Goal: Task Accomplishment & Management: Use online tool/utility

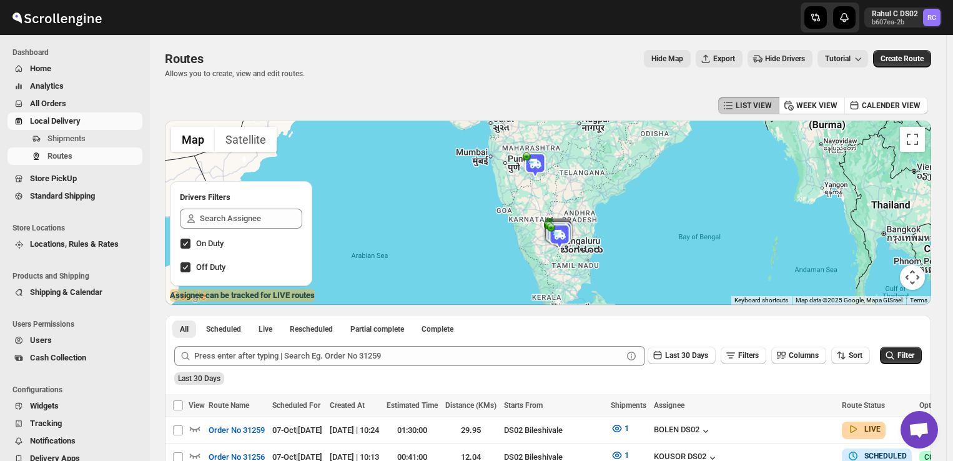
scroll to position [77, 0]
click at [71, 138] on span "Shipments" at bounding box center [66, 138] width 38 height 9
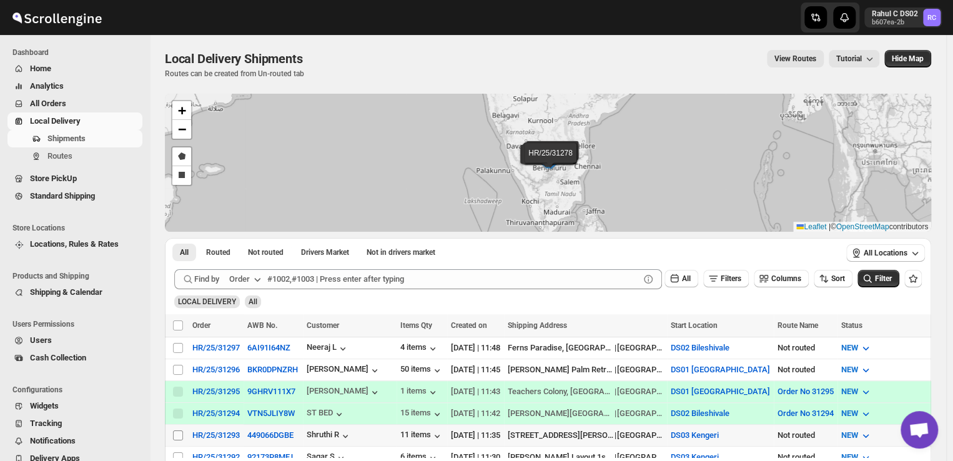
click at [175, 430] on input "Select shipment" at bounding box center [178, 435] width 10 height 10
checkbox input "true"
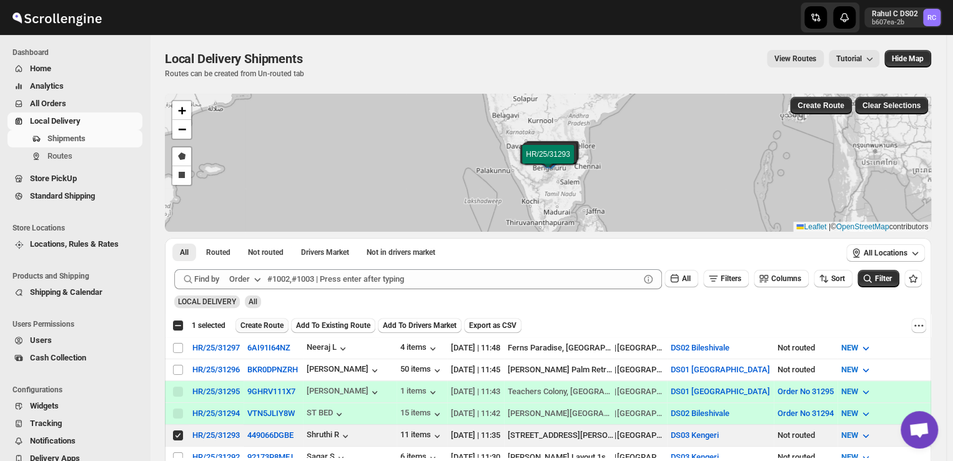
click at [265, 327] on span "Create Route" at bounding box center [261, 325] width 43 height 10
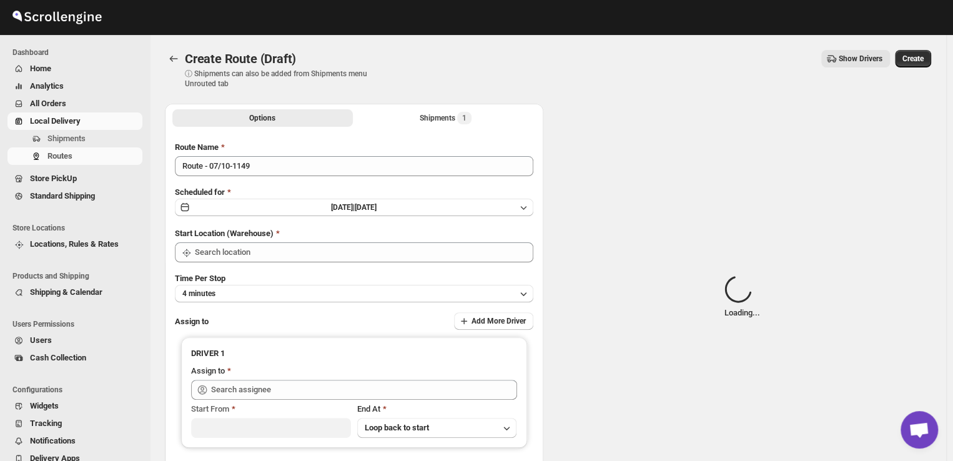
type input "DS03 Kengeri"
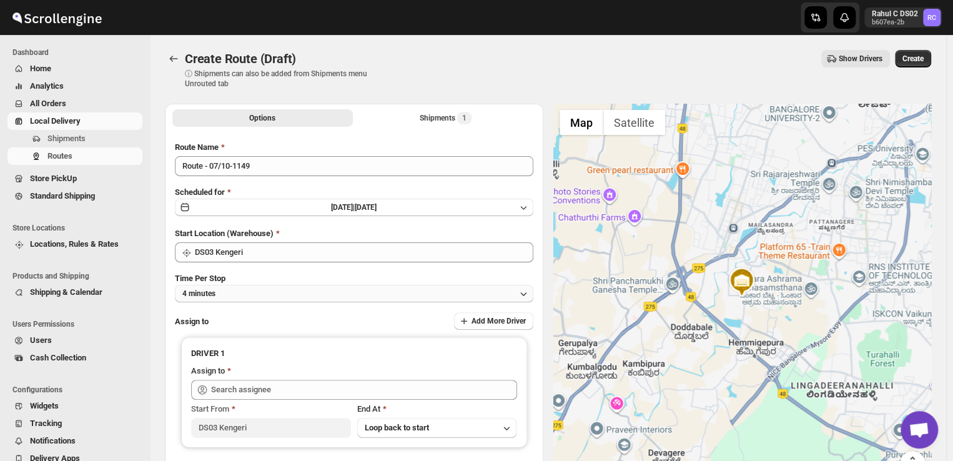
click at [269, 290] on button "4 minutes" at bounding box center [354, 293] width 359 height 17
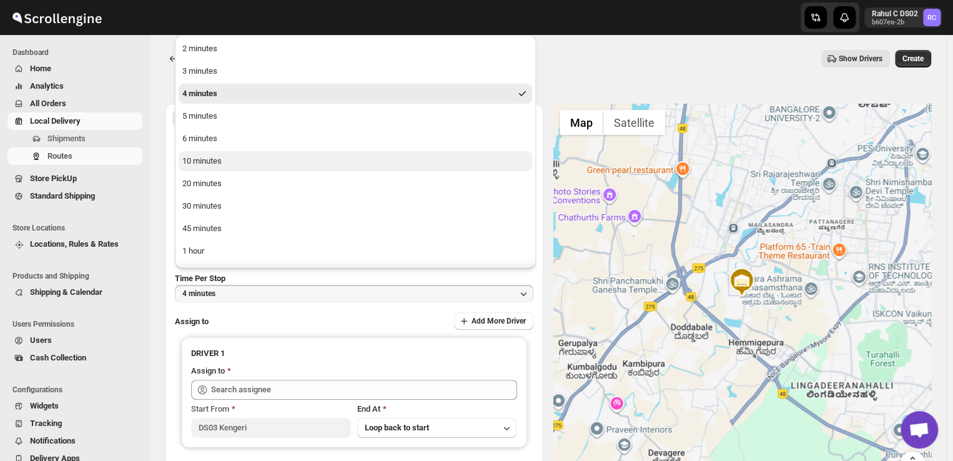
click at [252, 163] on button "10 minutes" at bounding box center [356, 161] width 354 height 20
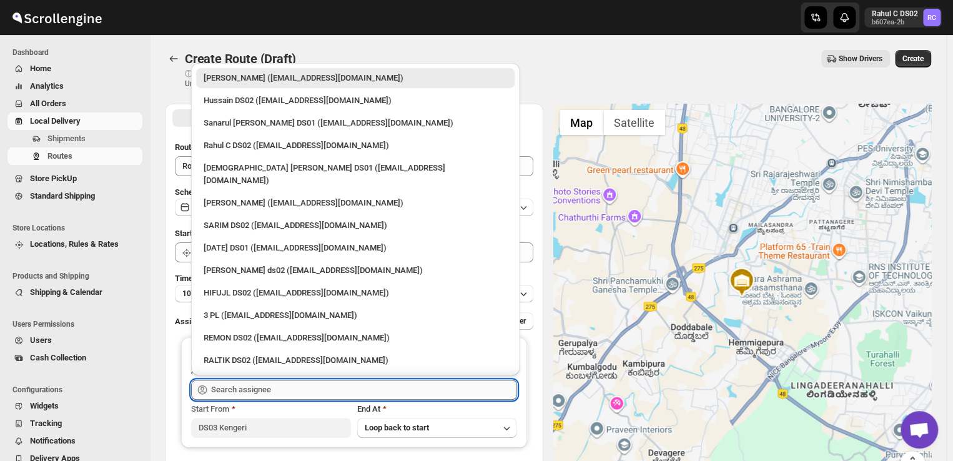
click at [294, 388] on input "text" at bounding box center [364, 390] width 306 height 20
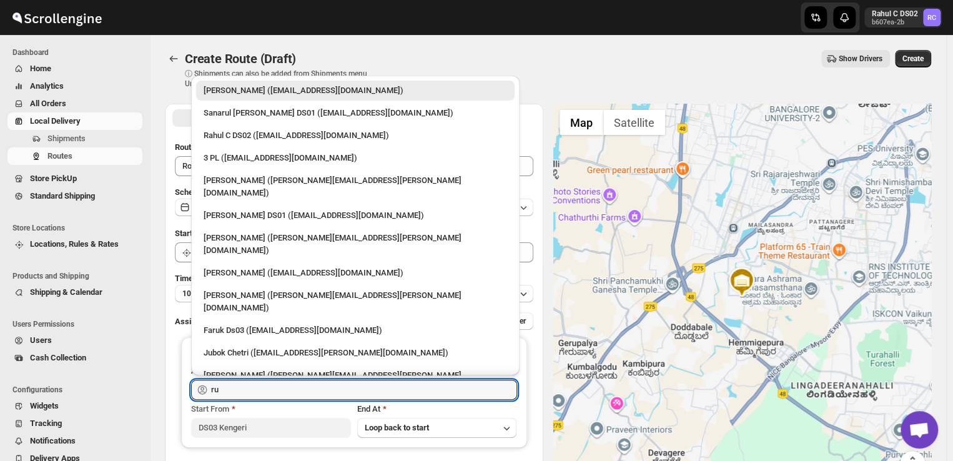
click at [267, 404] on div "[PERSON_NAME] DS03 ([EMAIL_ADDRESS][DOMAIN_NAME])" at bounding box center [356, 410] width 304 height 12
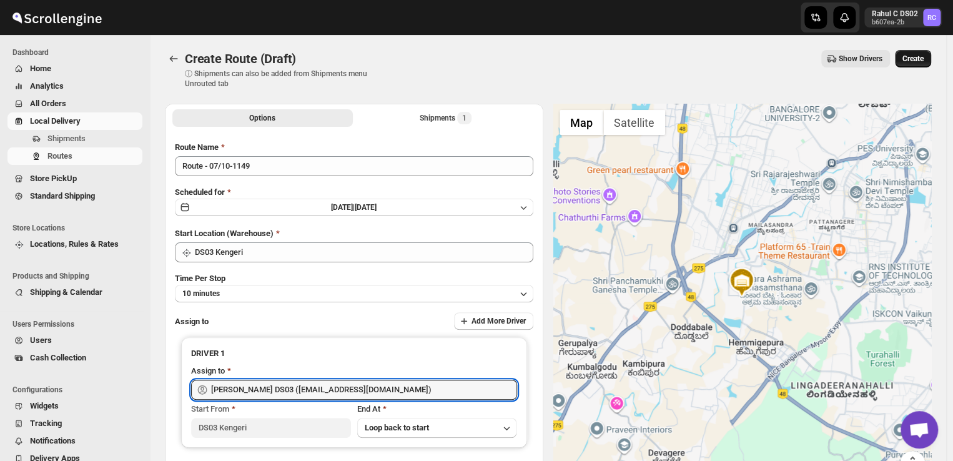
type input "[PERSON_NAME] DS03 ([EMAIL_ADDRESS][DOMAIN_NAME])"
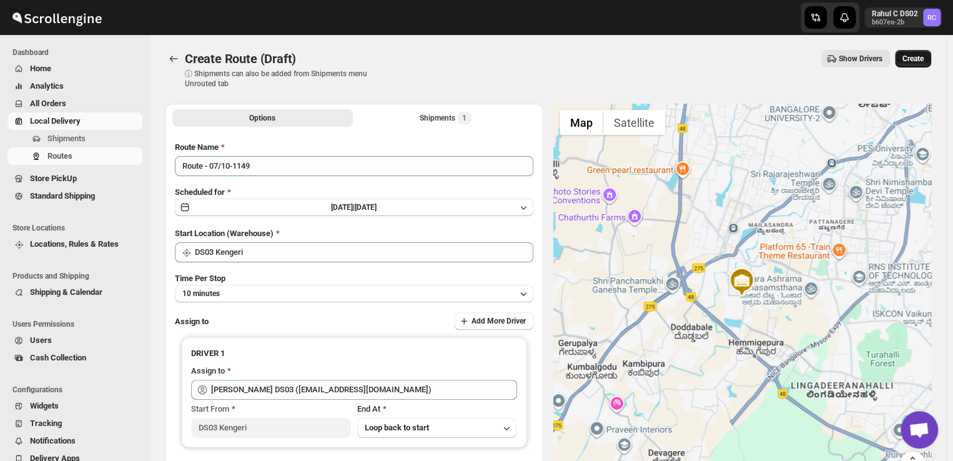
click at [923, 55] on span "Create" at bounding box center [913, 59] width 21 height 10
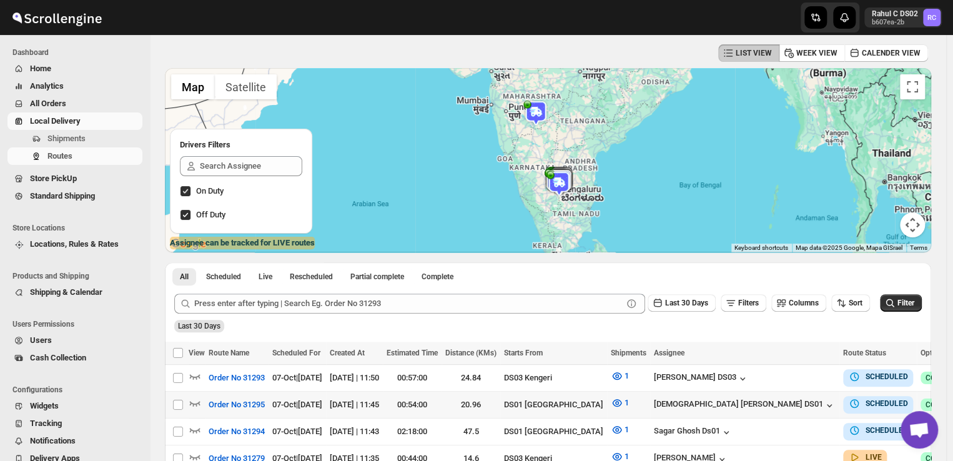
scroll to position [40, 0]
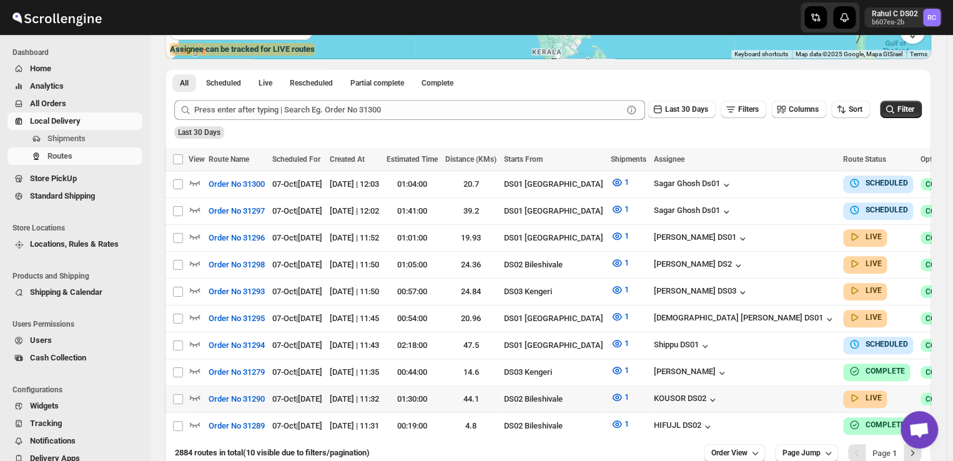
scroll to position [249, 0]
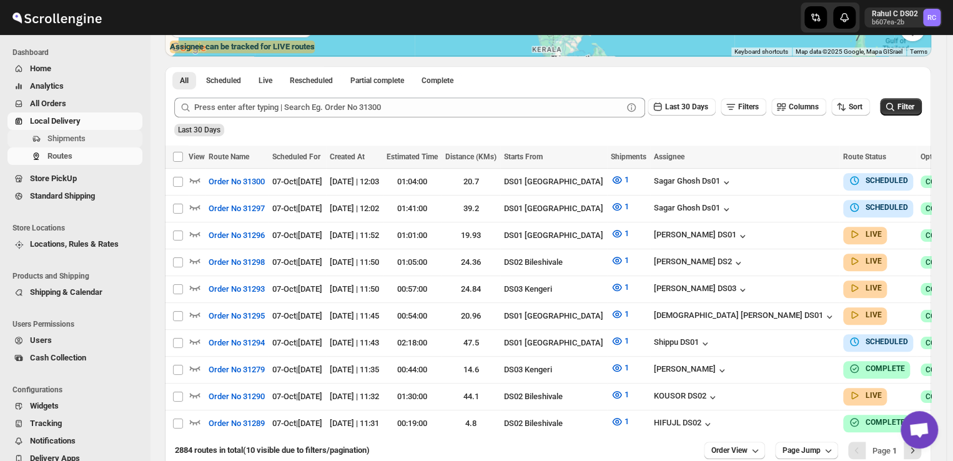
click at [72, 134] on span "Shipments" at bounding box center [66, 138] width 38 height 9
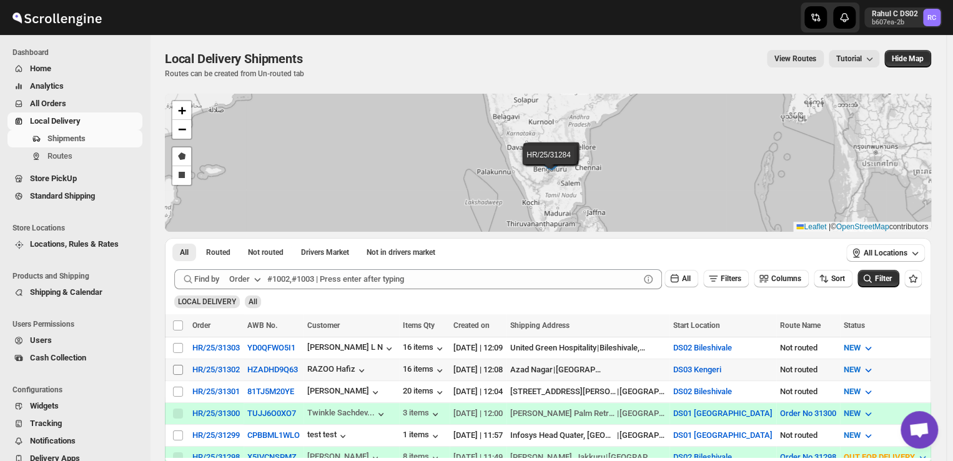
click at [180, 366] on input "Select shipment" at bounding box center [178, 370] width 10 height 10
checkbox input "true"
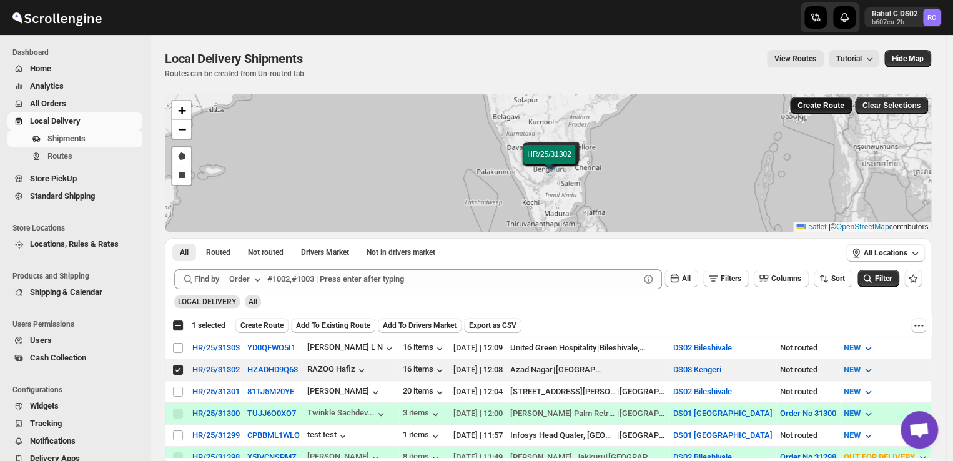
click at [819, 104] on span "Create Route" at bounding box center [821, 106] width 47 height 10
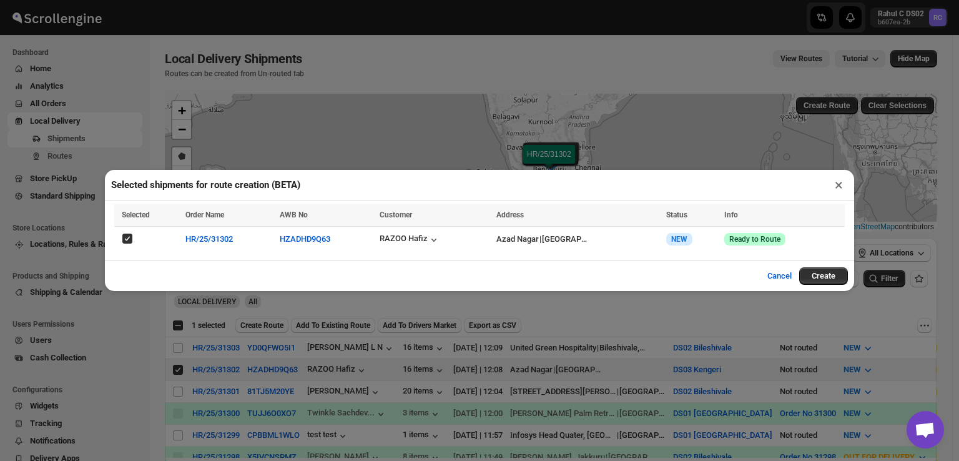
click at [839, 181] on button "×" at bounding box center [839, 184] width 18 height 17
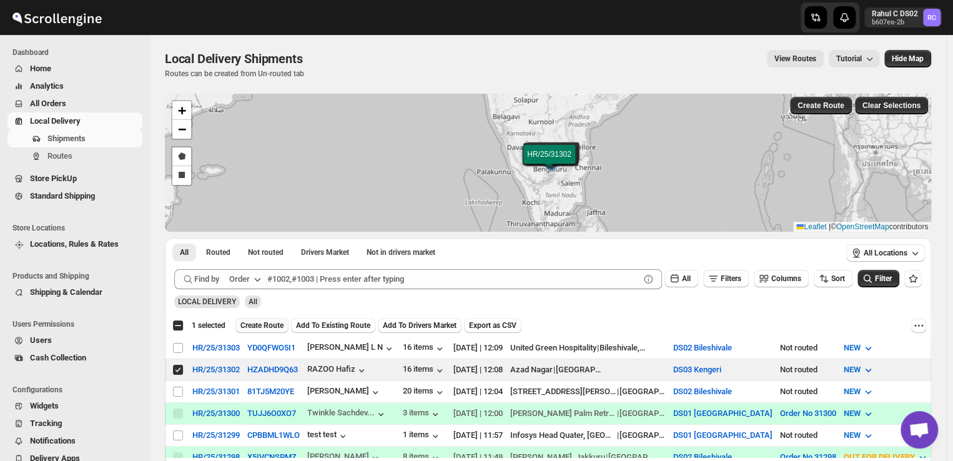
click at [265, 323] on span "Create Route" at bounding box center [261, 325] width 43 height 10
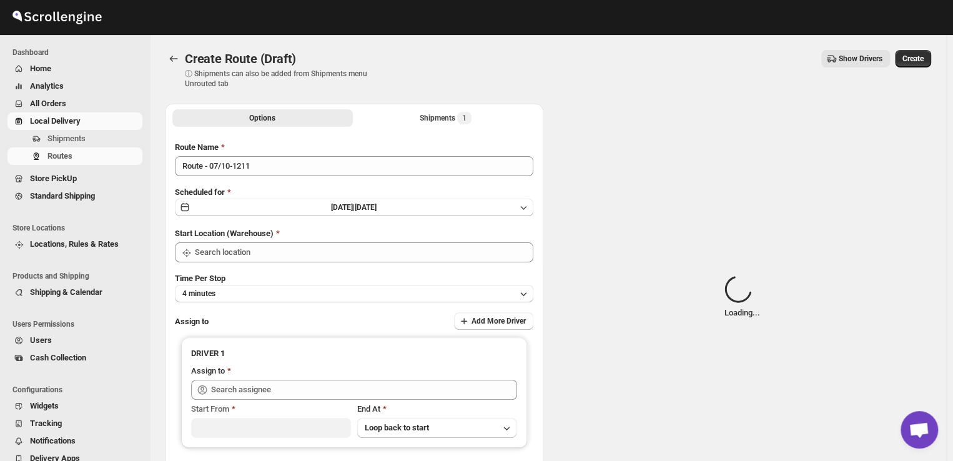
type input "DS03 Kengeri"
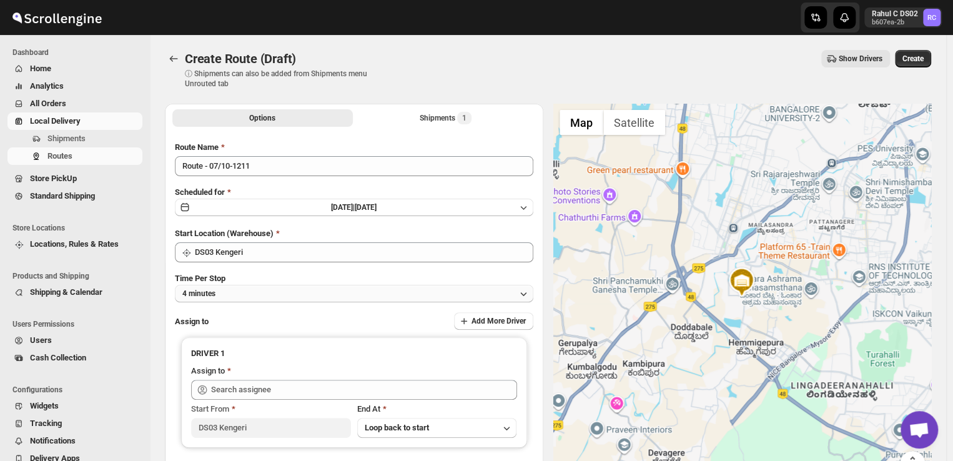
click at [290, 285] on button "4 minutes" at bounding box center [354, 293] width 359 height 17
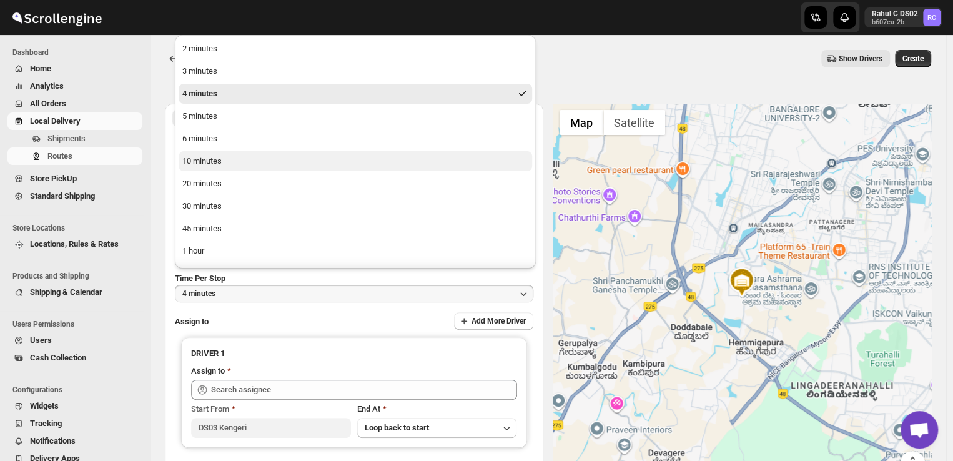
click at [244, 164] on button "10 minutes" at bounding box center [356, 161] width 354 height 20
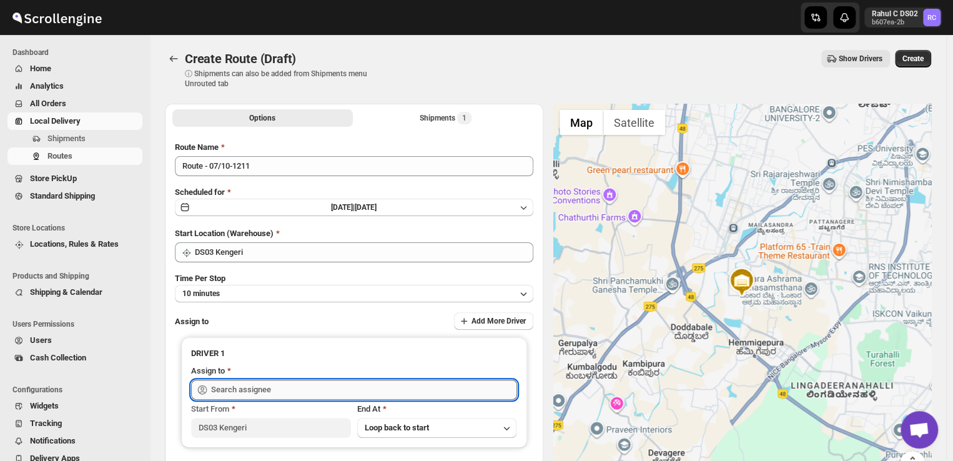
click at [300, 387] on input "text" at bounding box center [364, 390] width 306 height 20
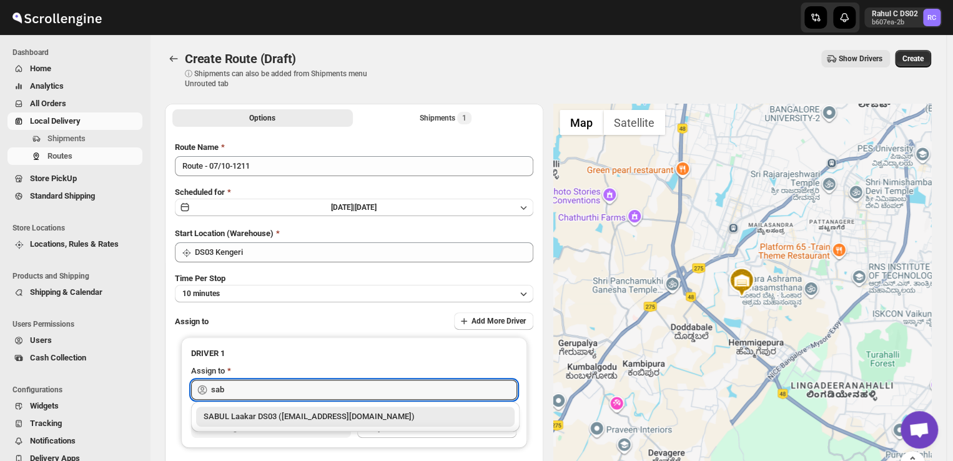
click at [223, 415] on div "SABUL Laakar DS03 ([EMAIL_ADDRESS][DOMAIN_NAME])" at bounding box center [356, 416] width 304 height 12
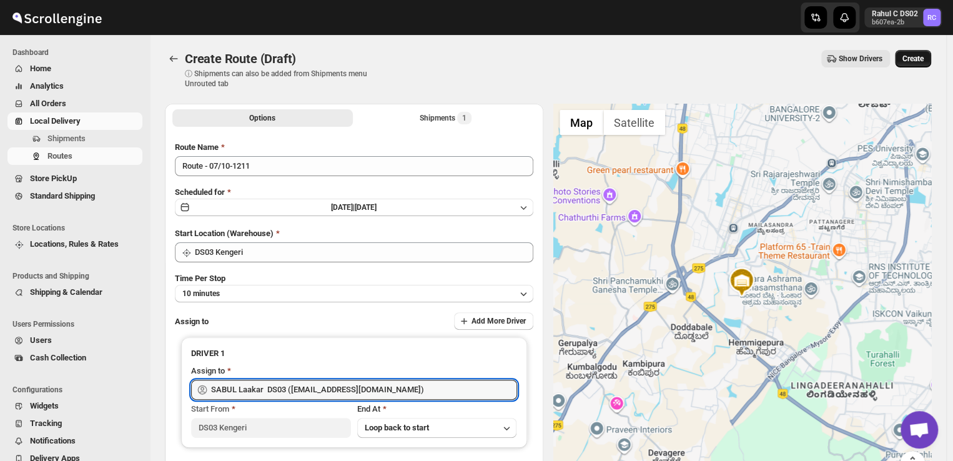
type input "SABUL Laakar DS03 ([EMAIL_ADDRESS][DOMAIN_NAME])"
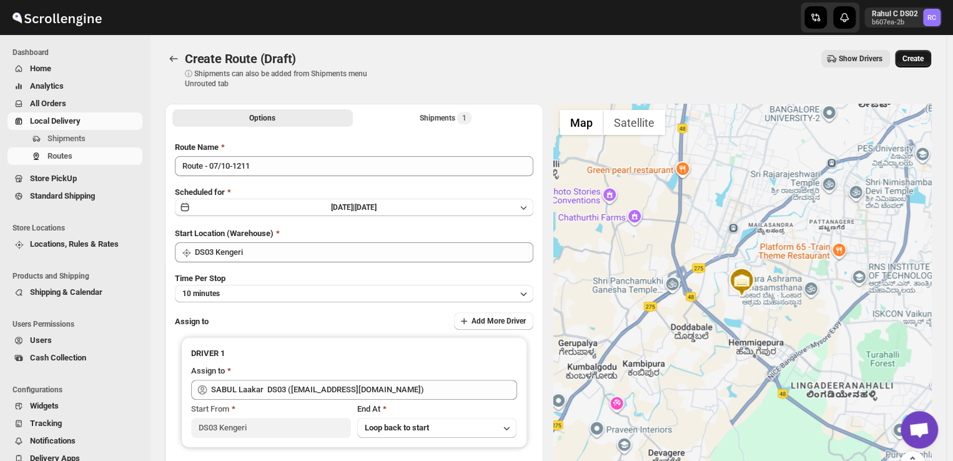
click at [913, 61] on span "Create" at bounding box center [913, 59] width 21 height 10
